Goal: Task Accomplishment & Management: Manage account settings

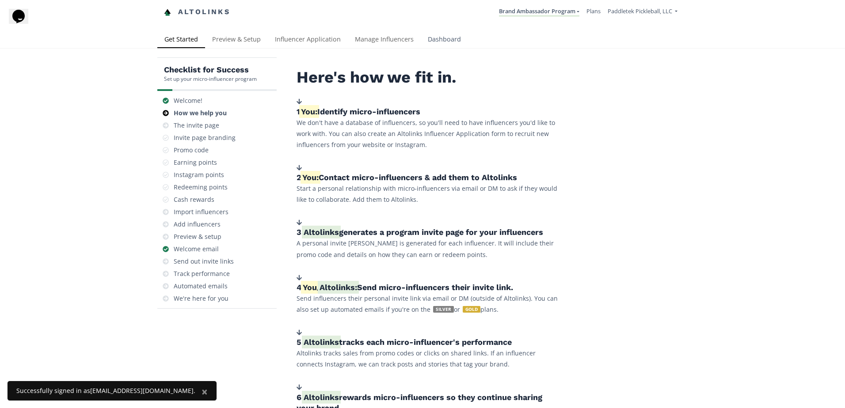
click at [431, 40] on link "Dashboard" at bounding box center [444, 40] width 47 height 18
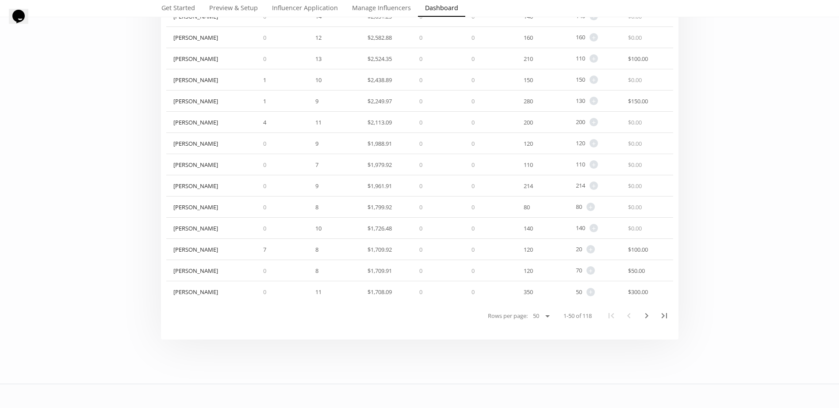
scroll to position [1008, 0]
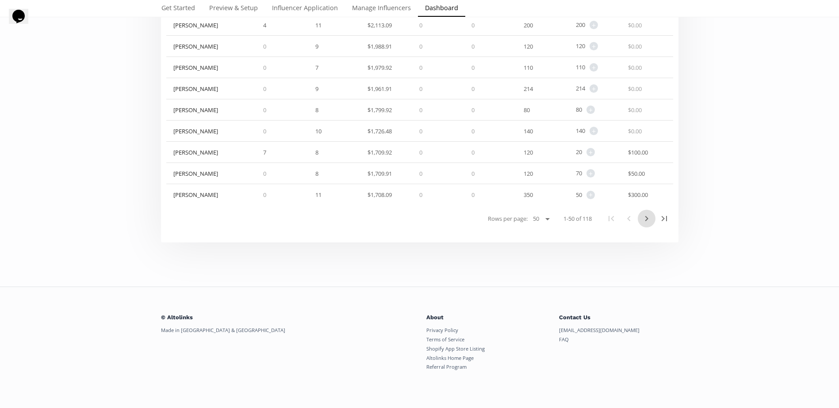
click at [647, 221] on icon "Next Page" at bounding box center [646, 219] width 11 height 11
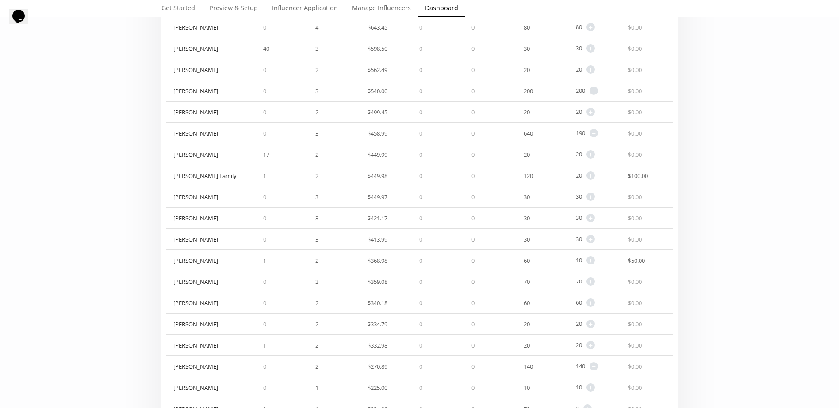
scroll to position [566, 0]
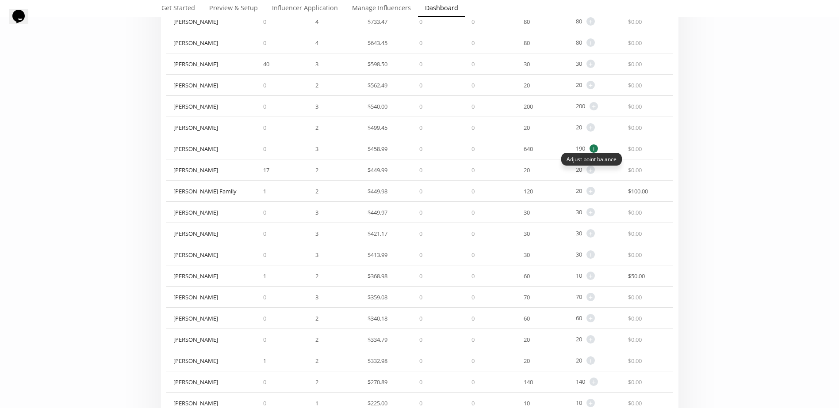
click at [596, 151] on span "+" at bounding box center [593, 149] width 8 height 8
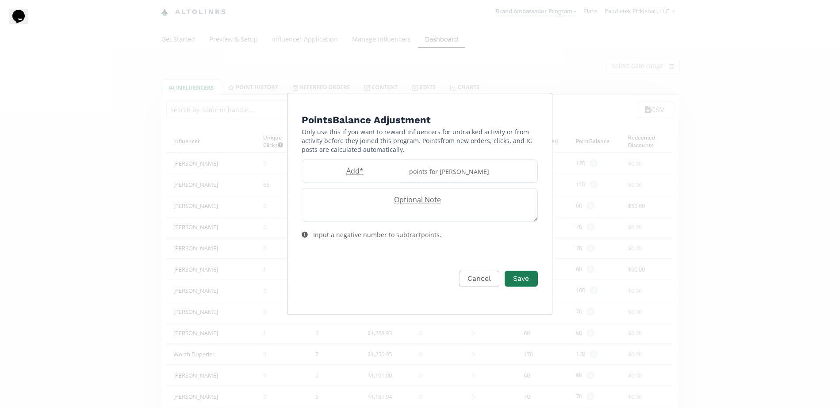
scroll to position [0, 0]
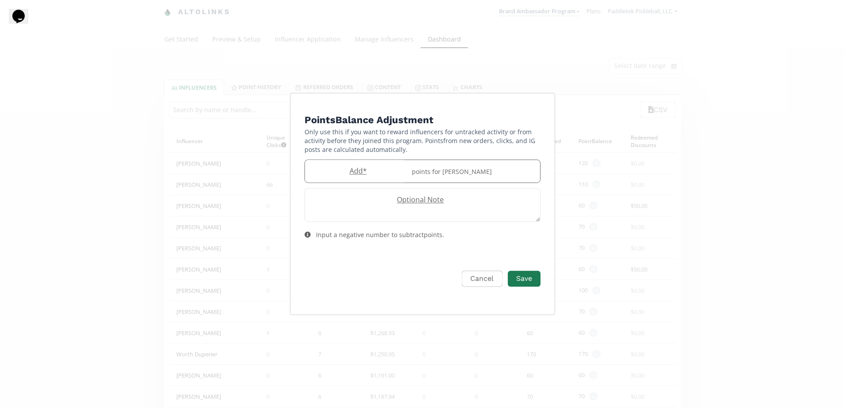
click at [341, 172] on label "Add *" at bounding box center [356, 171] width 102 height 10
type input "10"
click at [537, 276] on button "Save" at bounding box center [524, 279] width 35 height 19
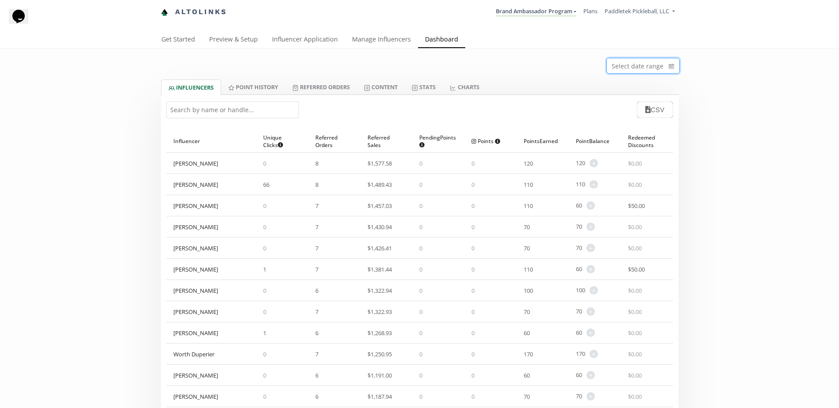
click at [664, 64] on input at bounding box center [643, 65] width 72 height 15
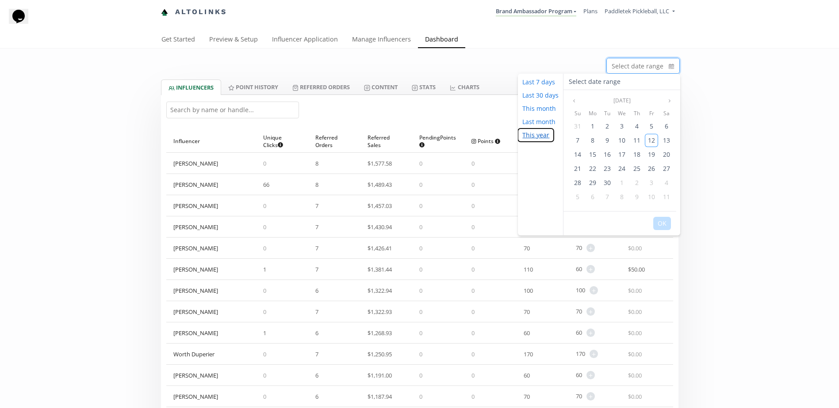
click at [535, 133] on button "This year" at bounding box center [536, 135] width 36 height 13
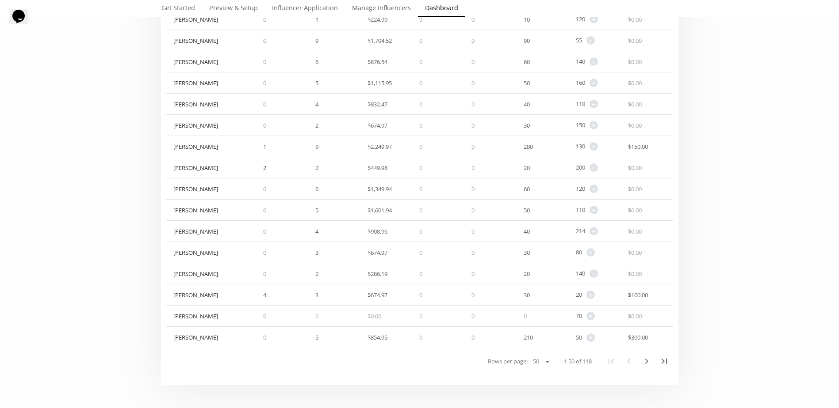
scroll to position [928, 0]
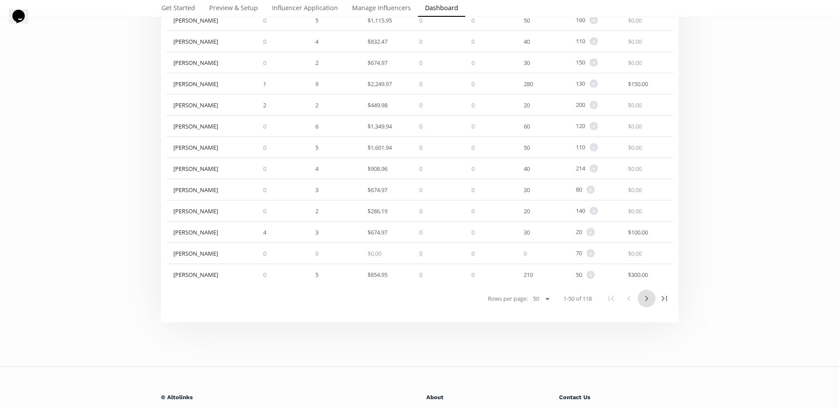
click at [648, 302] on icon "Next Page" at bounding box center [646, 299] width 11 height 11
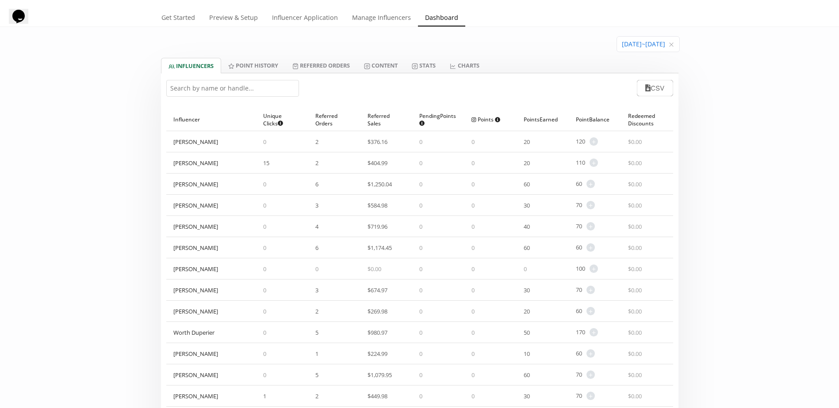
scroll to position [0, 0]
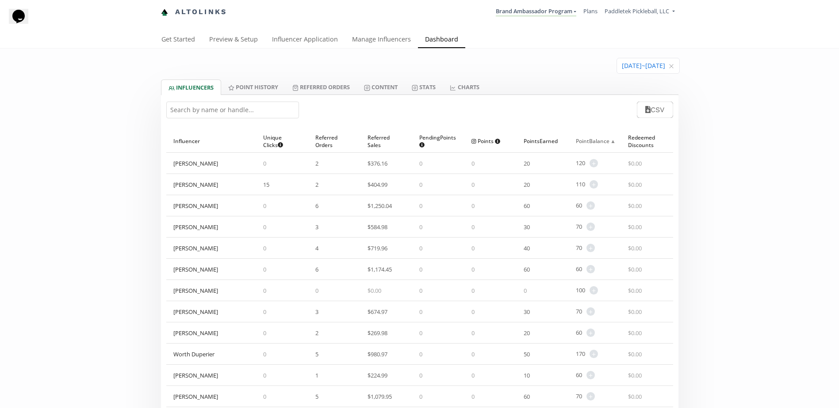
click at [612, 138] on span "▲" at bounding box center [612, 141] width 7 height 9
click at [535, 138] on div "Points Earned ▲" at bounding box center [542, 141] width 38 height 23
click at [549, 138] on div "Points Earned ▲" at bounding box center [542, 141] width 38 height 23
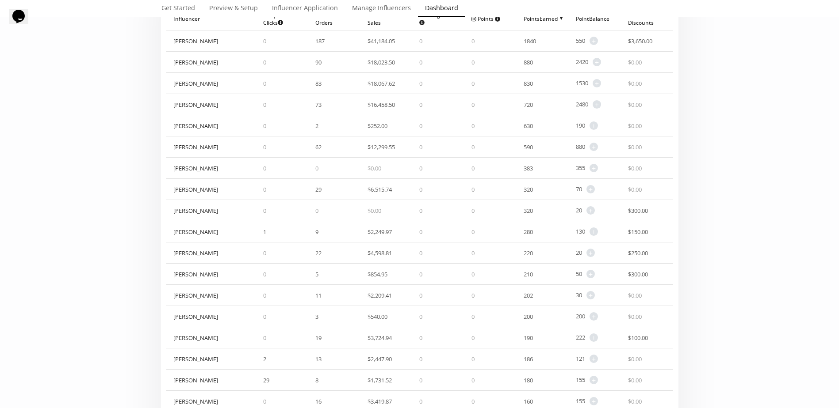
scroll to position [177, 0]
